Goal: Task Accomplishment & Management: Manage account settings

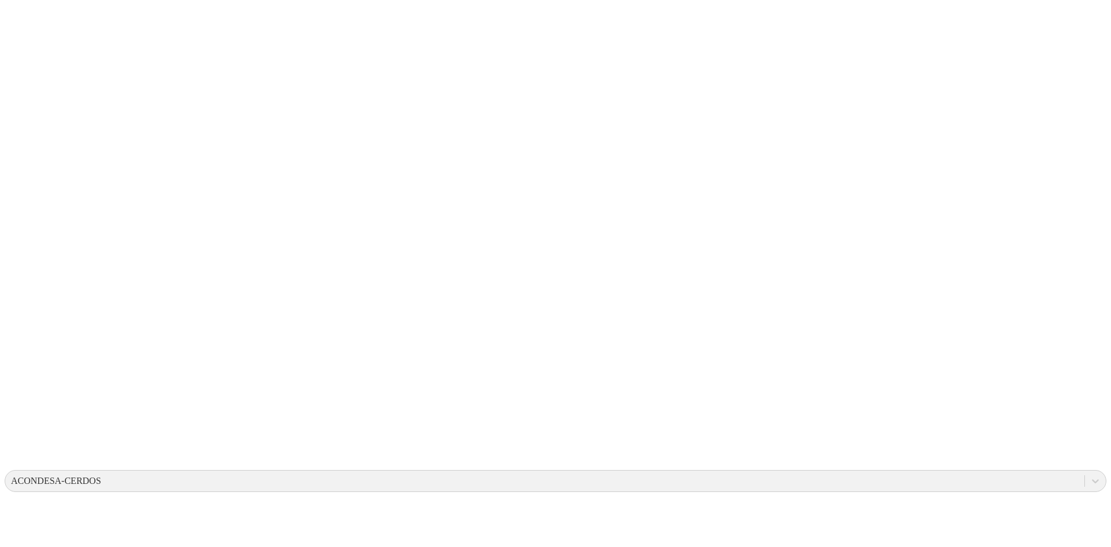
drag, startPoint x: 1047, startPoint y: 98, endPoint x: 1058, endPoint y: 82, distance: 19.6
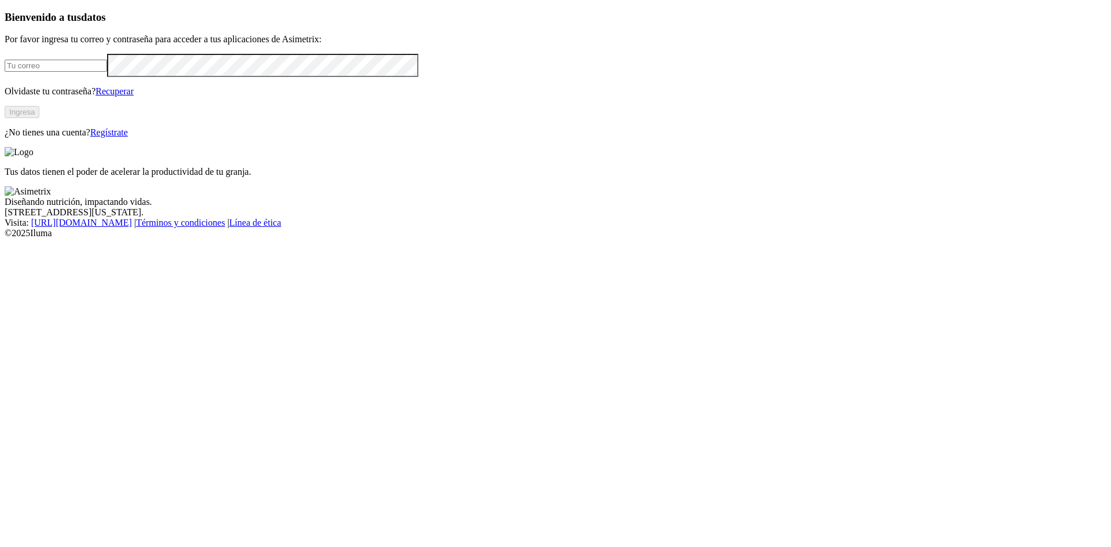
click at [107, 72] on input "email" at bounding box center [56, 66] width 102 height 12
click at [5, 238] on com-1password-button at bounding box center [5, 238] width 0 height 0
type input "alejandro.sanchez@premexcorp.com"
click at [39, 118] on button "Ingresa" at bounding box center [22, 112] width 35 height 12
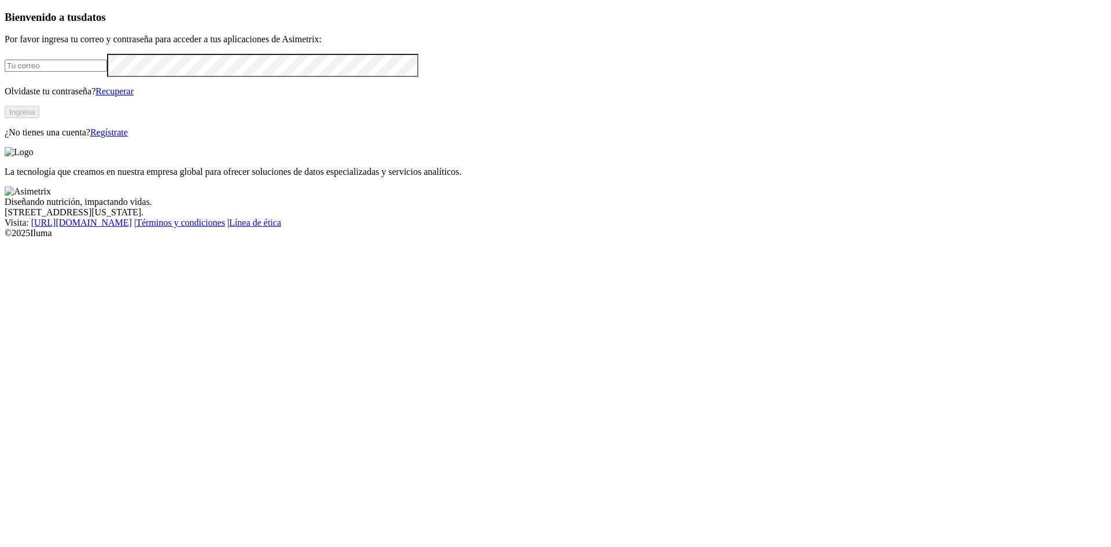
click at [107, 72] on input "email" at bounding box center [56, 66] width 102 height 12
type input "alejandro.sanchez@premexcorp.com"
click at [39, 118] on button "Ingresa" at bounding box center [22, 112] width 35 height 12
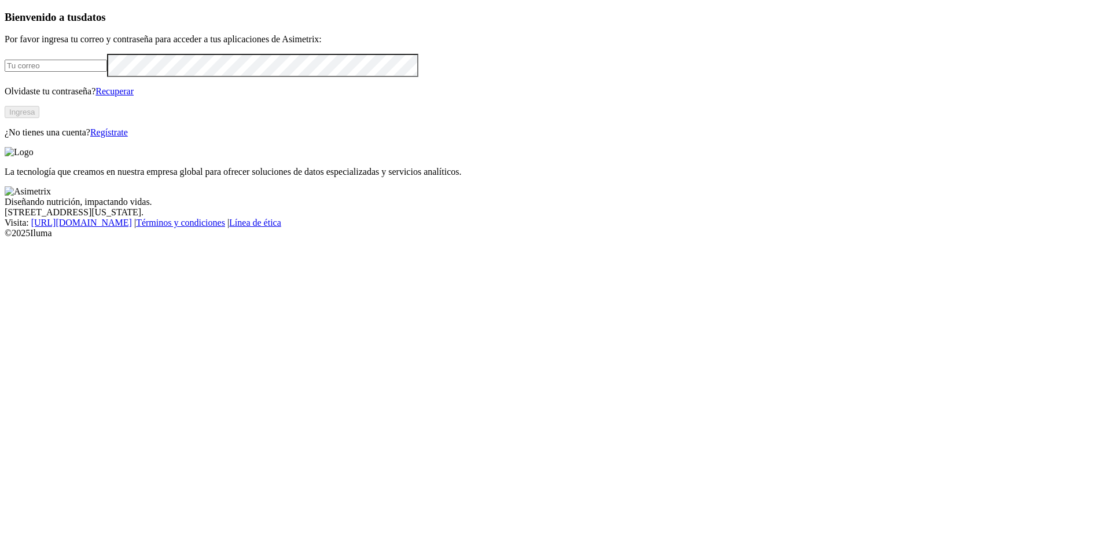
click at [107, 72] on input "email" at bounding box center [56, 66] width 102 height 12
type input "alejandro.sanchez@premexcorp.com"
click at [39, 118] on button "Ingresa" at bounding box center [22, 112] width 35 height 12
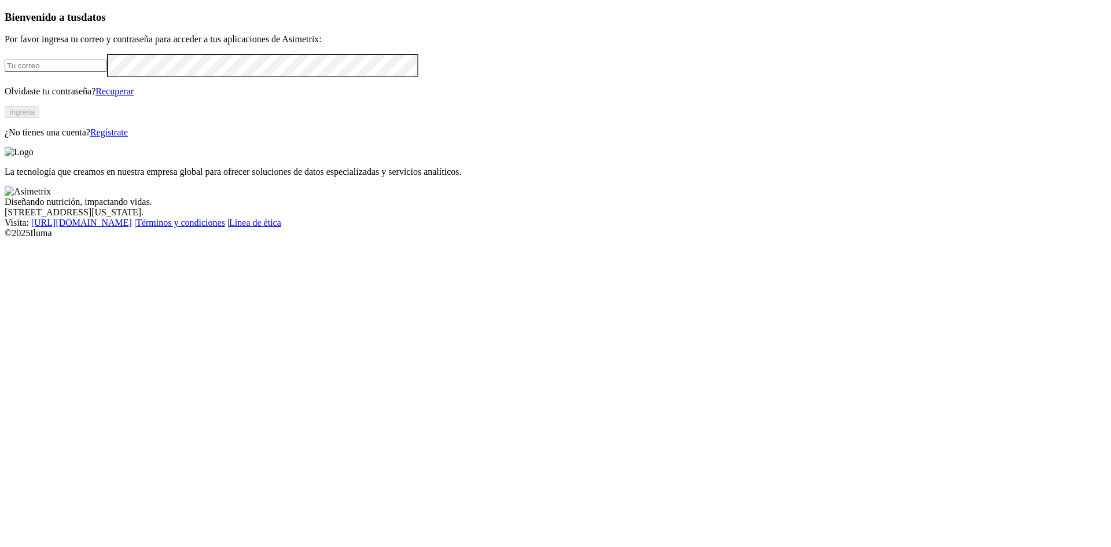
click at [107, 72] on input "email" at bounding box center [56, 66] width 102 height 12
type input "[PERSON_NAME][EMAIL_ADDRESS][PERSON_NAME][DOMAIN_NAME]"
click at [39, 118] on button "Ingresa" at bounding box center [22, 112] width 35 height 12
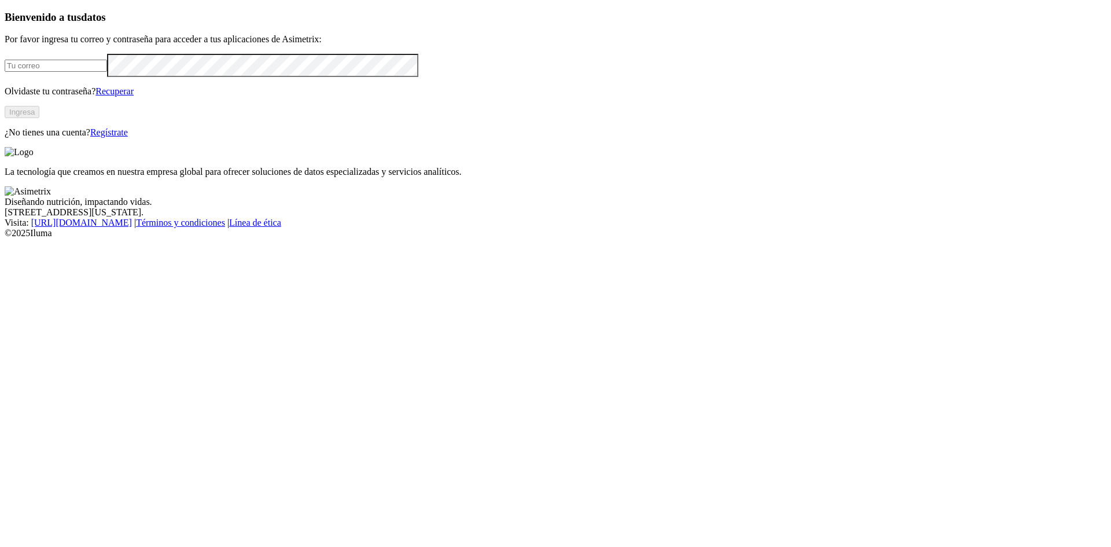
click at [107, 72] on input "email" at bounding box center [56, 66] width 102 height 12
type input "[PERSON_NAME][EMAIL_ADDRESS][PERSON_NAME][DOMAIN_NAME]"
click at [39, 118] on button "Ingresa" at bounding box center [22, 112] width 35 height 12
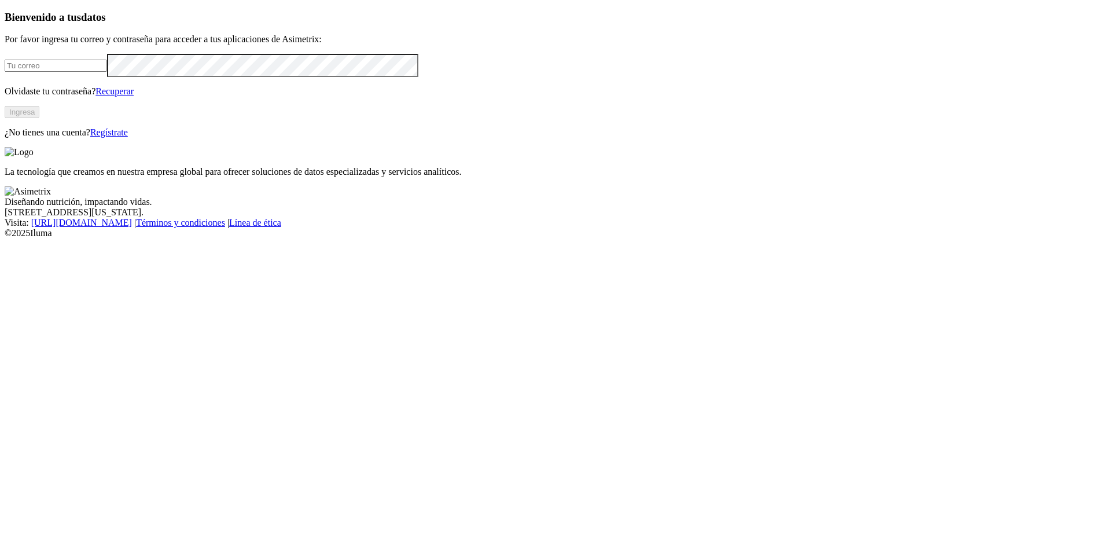
click at [107, 72] on input "email" at bounding box center [56, 66] width 102 height 12
type input "alejandro.sanchez@premexcorp.com"
click at [39, 118] on button "Ingresa" at bounding box center [22, 112] width 35 height 12
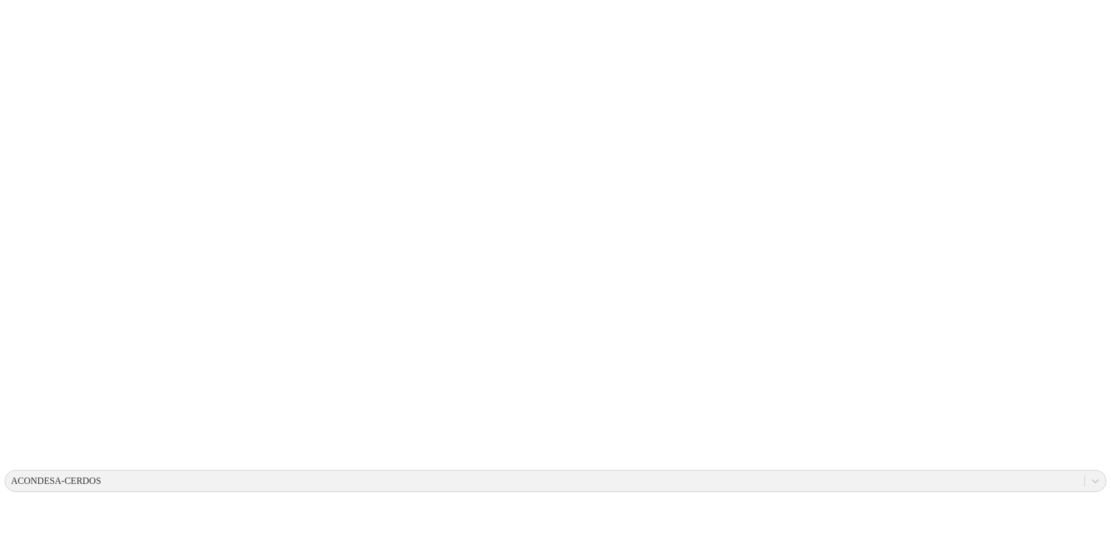
drag, startPoint x: 1066, startPoint y: 86, endPoint x: 961, endPoint y: 90, distance: 104.8
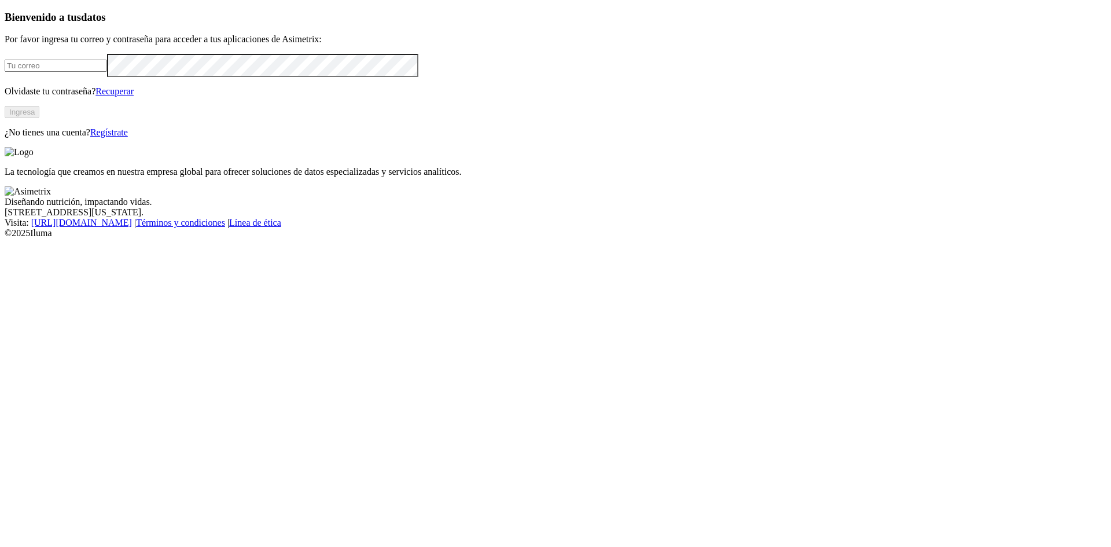
click at [128, 137] on link "Regístrate" at bounding box center [109, 132] width 38 height 10
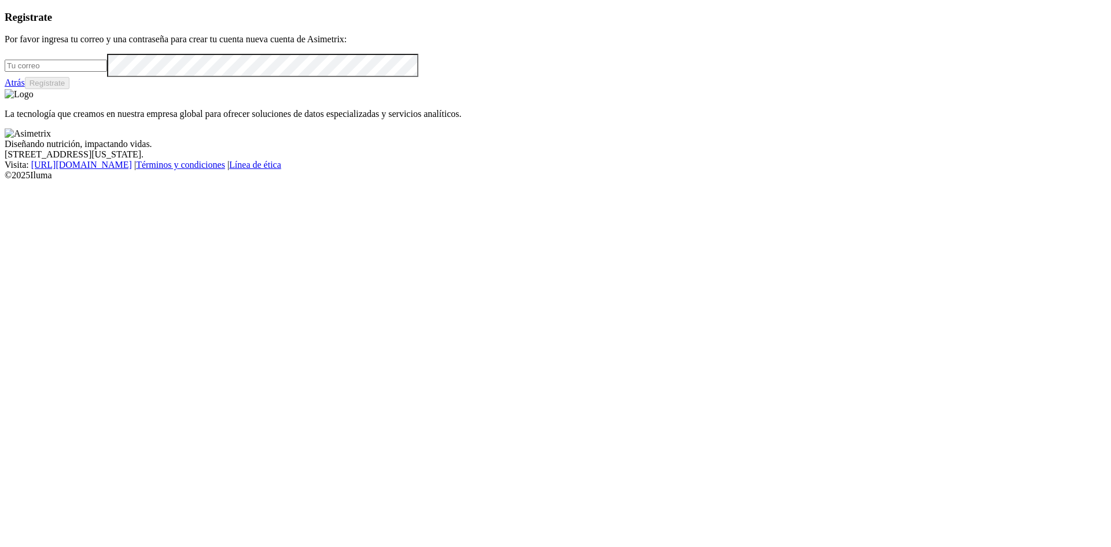
click at [107, 72] on input "email" at bounding box center [56, 66] width 102 height 12
type input "test@mitest.com"
click at [70, 89] on button "Regístrate" at bounding box center [47, 83] width 45 height 12
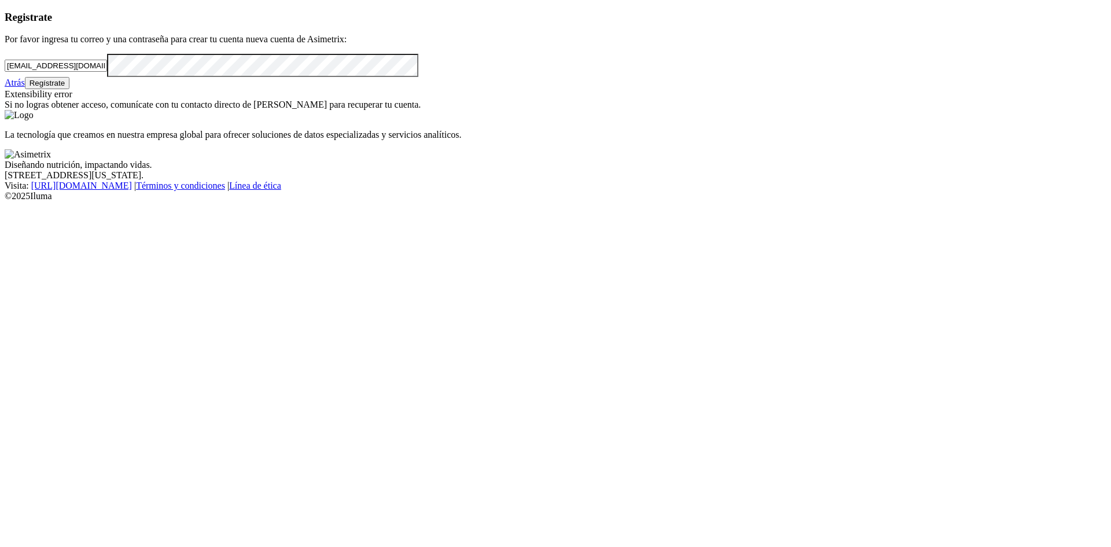
click at [70, 89] on button "Regístrate" at bounding box center [47, 83] width 45 height 12
click at [25, 87] on link "Atrás" at bounding box center [15, 83] width 20 height 10
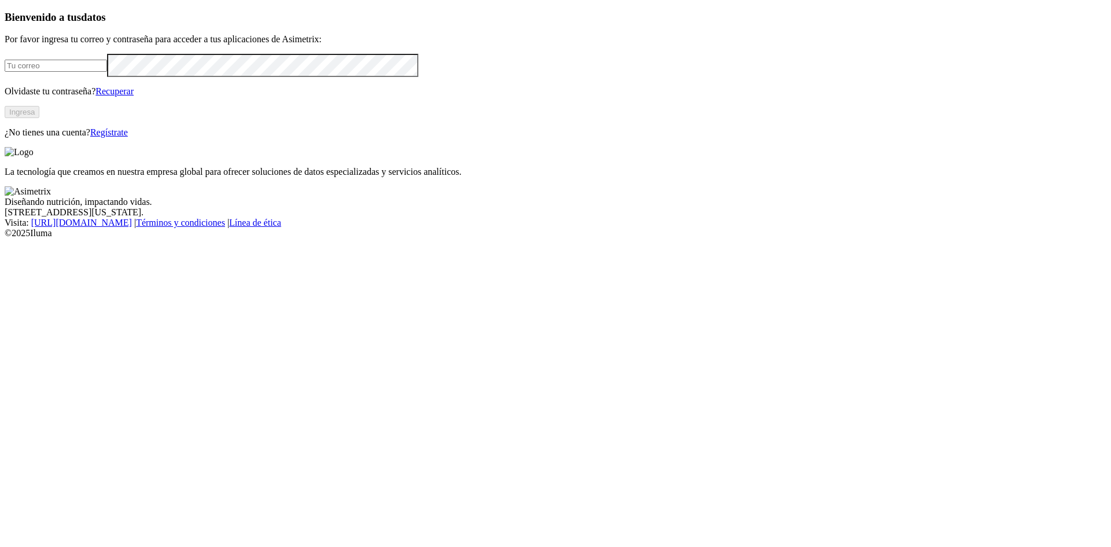
click at [128, 76] on form at bounding box center [556, 65] width 1102 height 23
click at [107, 72] on input "email" at bounding box center [56, 66] width 102 height 12
type input "[PERSON_NAME][EMAIL_ADDRESS][PERSON_NAME][DOMAIN_NAME]"
click at [39, 118] on button "Ingresa" at bounding box center [22, 112] width 35 height 12
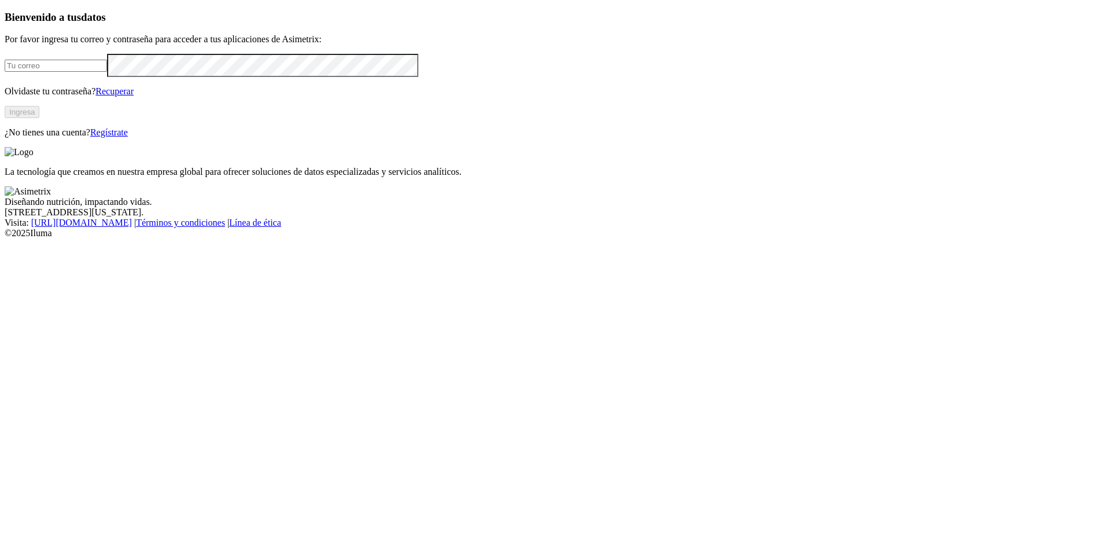
click at [107, 72] on input "email" at bounding box center [56, 66] width 102 height 12
type input "[PERSON_NAME][EMAIL_ADDRESS][PERSON_NAME][DOMAIN_NAME]"
click at [39, 118] on button "Ingresa" at bounding box center [22, 112] width 35 height 12
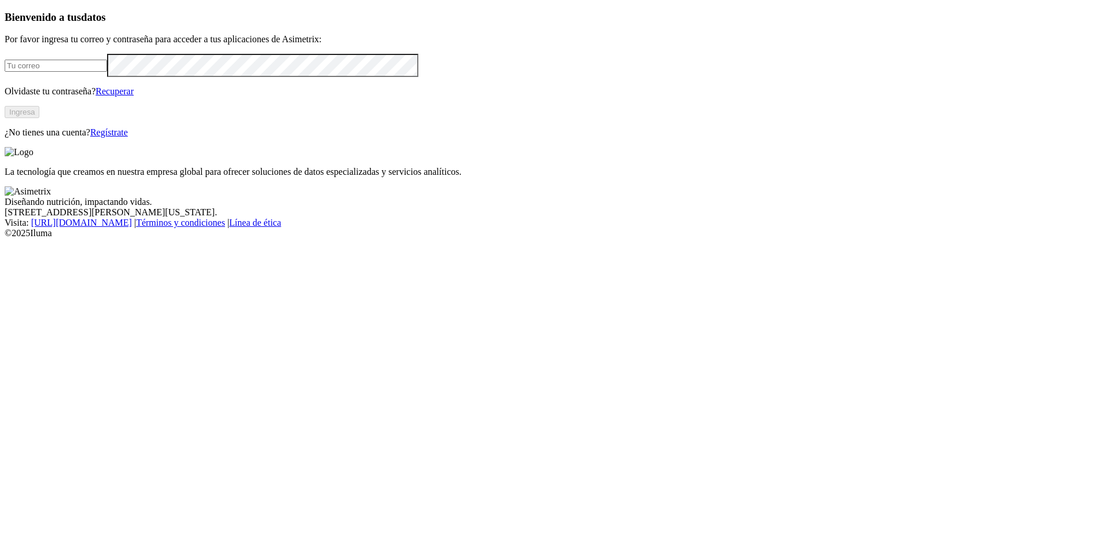
click at [107, 72] on input "email" at bounding box center [56, 66] width 102 height 12
type input "[PERSON_NAME][EMAIL_ADDRESS][PERSON_NAME][DOMAIN_NAME]"
click at [39, 118] on button "Ingresa" at bounding box center [22, 112] width 35 height 12
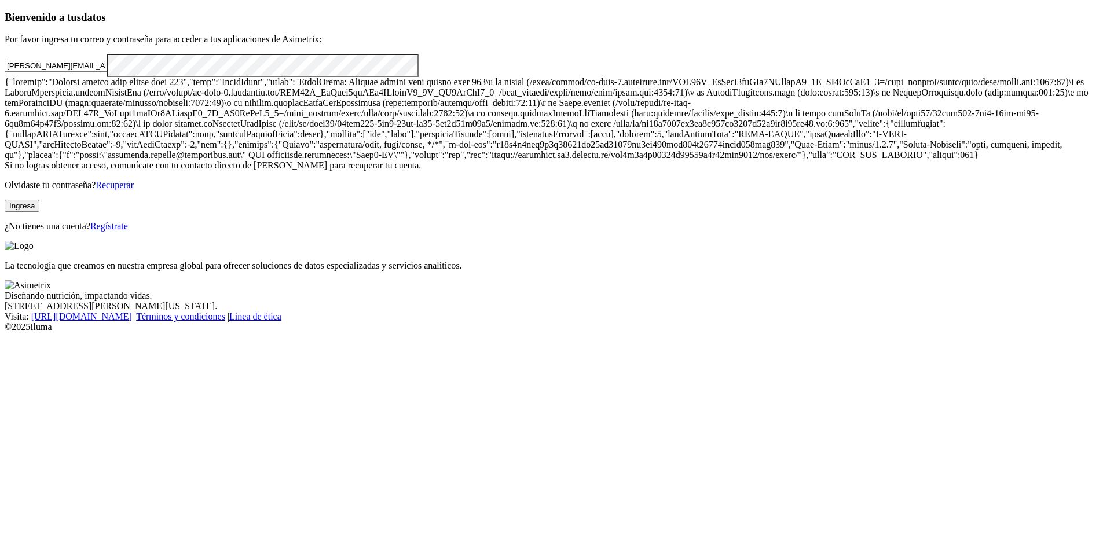
scroll to position [487, 0]
drag, startPoint x: 205, startPoint y: 373, endPoint x: 531, endPoint y: 365, distance: 326.0
click at [527, 171] on div "Si no logras obtener acceso, comunícate con tu contacto directo de Asimetrix pa…" at bounding box center [551, 124] width 1093 height 94
click at [782, 265] on html "Bienvenido a tus datos Por favor ingresa tu correo y contraseña para acceder a …" at bounding box center [551, 168] width 1103 height 337
click at [724, 256] on html "Bienvenido a tus datos Por favor ingresa tu correo y contraseña para acceder a …" at bounding box center [551, 168] width 1103 height 337
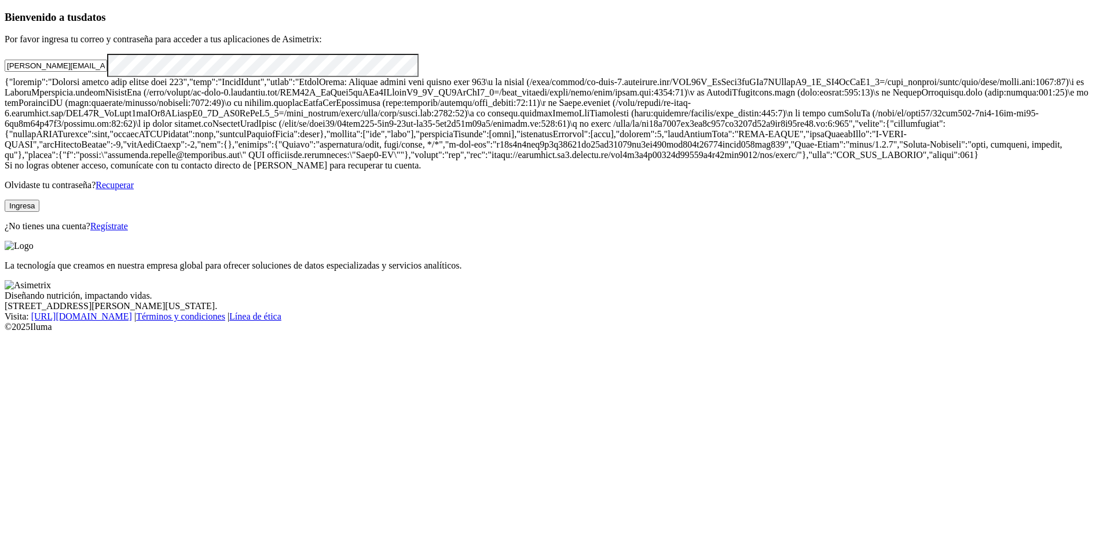
click at [39, 212] on button "Ingresa" at bounding box center [22, 206] width 35 height 12
click at [613, 211] on html "Bienvenido a tus datos Por favor ingresa tu correo y contraseña para acceder a …" at bounding box center [551, 168] width 1103 height 337
click at [39, 212] on button "Ingresa" at bounding box center [22, 206] width 35 height 12
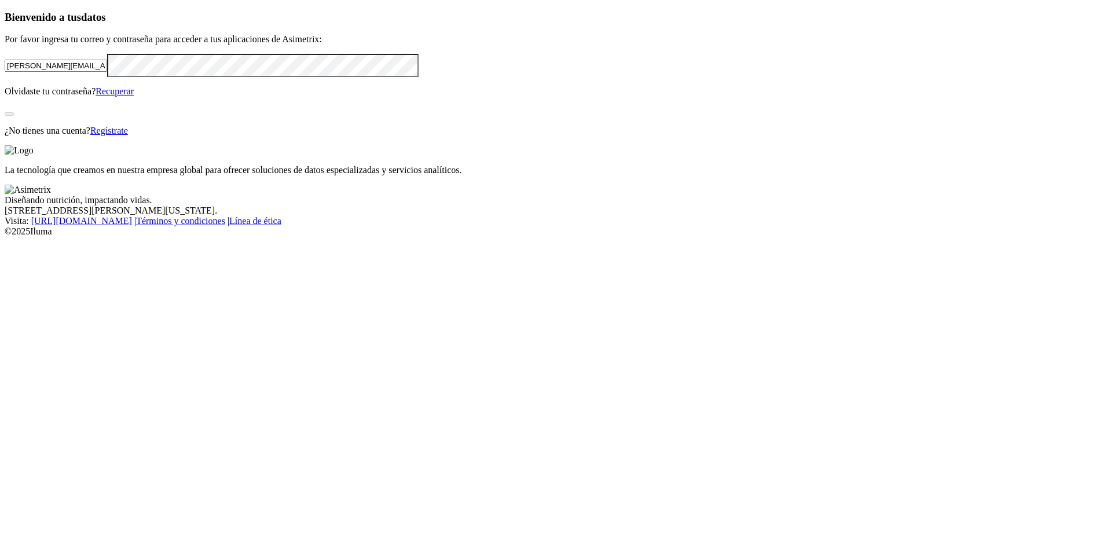
scroll to position [0, 0]
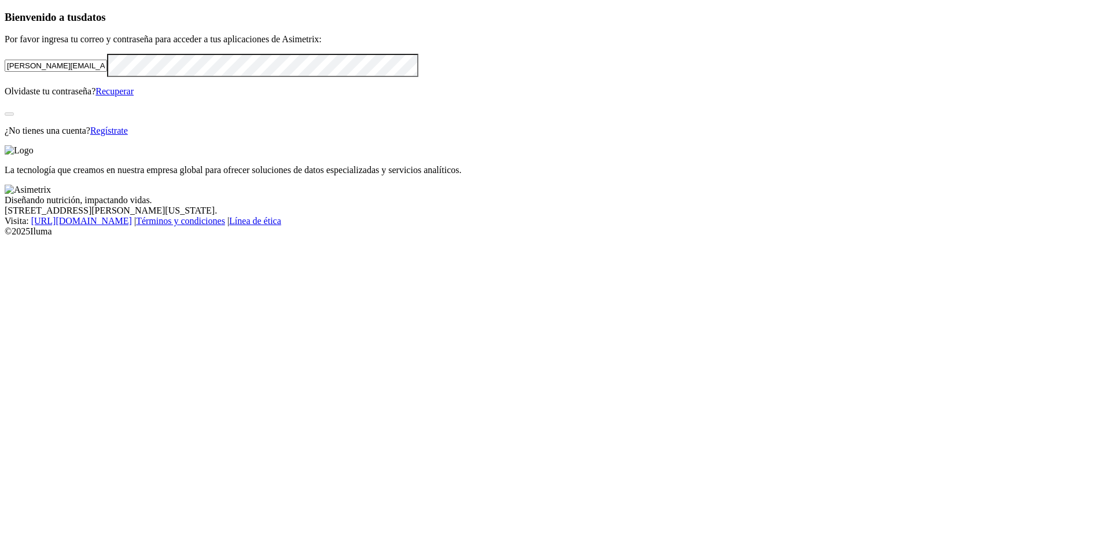
click at [371, 136] on div "Bienvenido a tus datos Por favor ingresa tu correo y contraseña para acceder a …" at bounding box center [556, 73] width 1102 height 125
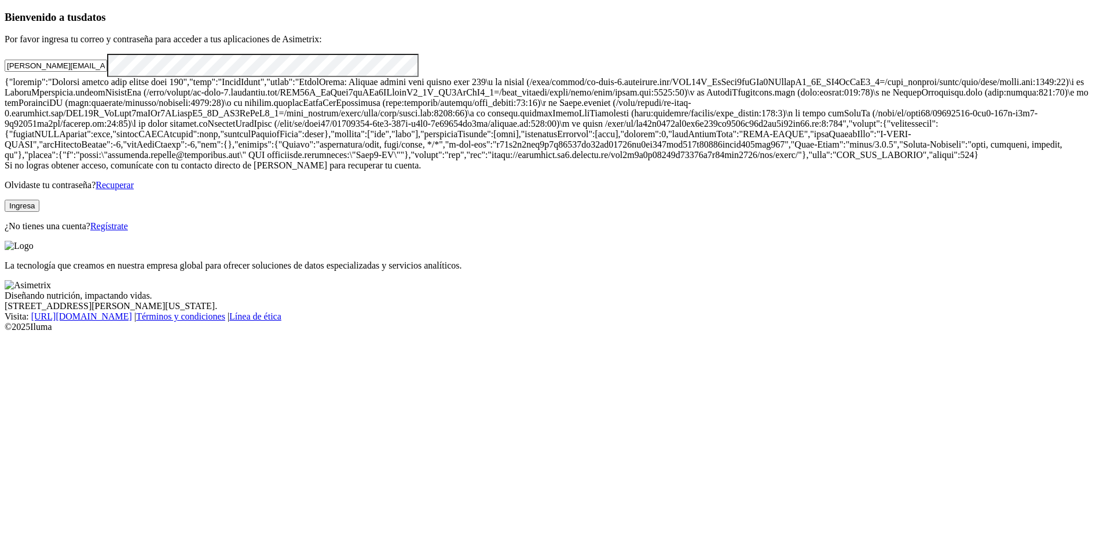
scroll to position [487, 0]
click at [39, 212] on button "Ingresa" at bounding box center [22, 206] width 35 height 12
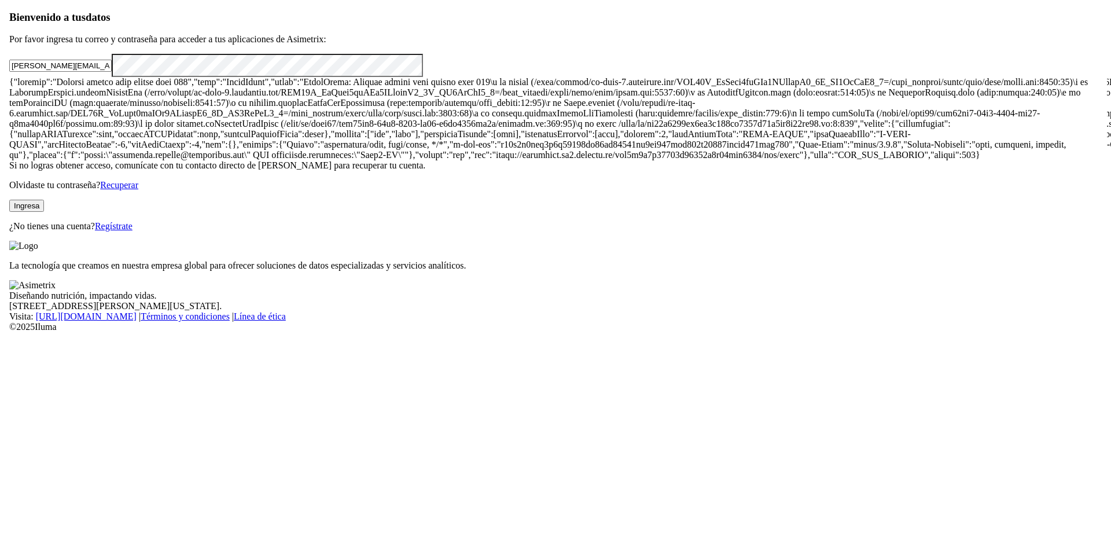
scroll to position [0, 0]
